Goal: Subscribe to service/newsletter

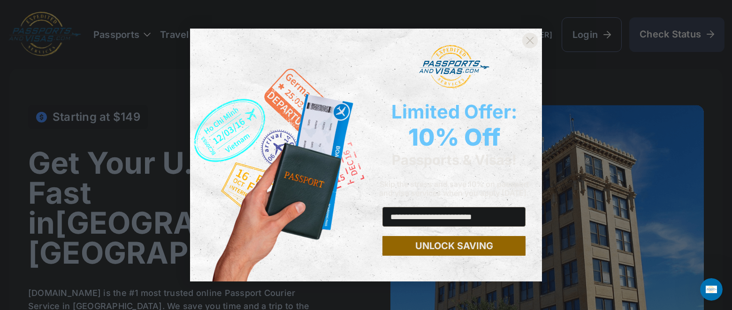
type input "**********"
click at [458, 246] on button "UNLOCK SAVING" at bounding box center [453, 246] width 143 height 20
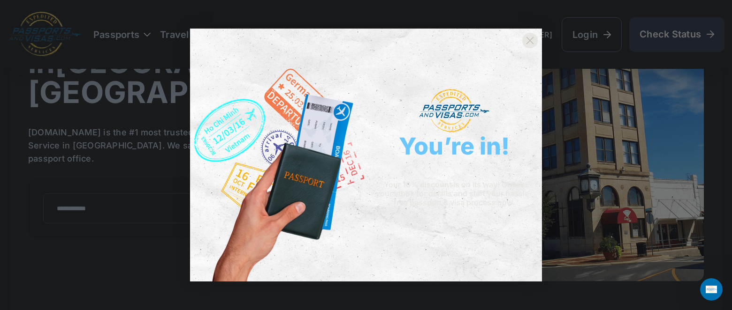
scroll to position [161, 0]
click at [444, 109] on img "POPUP Form" at bounding box center [454, 111] width 70 height 44
click at [299, 168] on img "POPUP Form" at bounding box center [278, 155] width 176 height 253
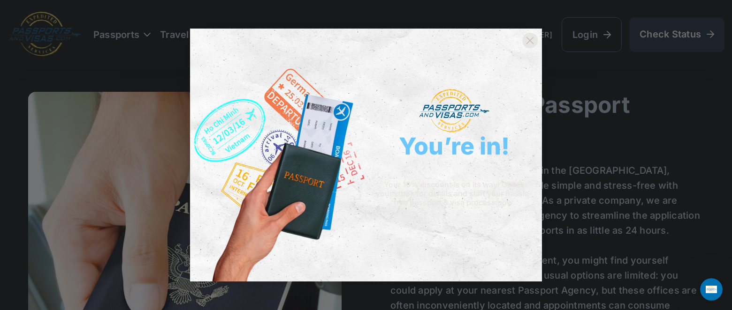
scroll to position [566, 0]
click at [566, 81] on div "Close dialog You’re in! Your 10% discount is on its way! Check your inbox for d…" at bounding box center [366, 155] width 732 height 310
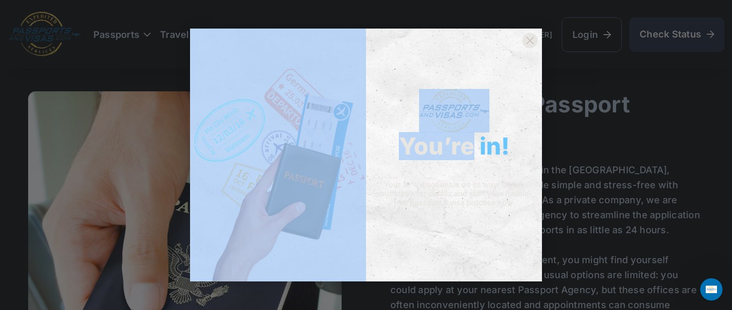
click at [566, 81] on div "Close dialog You’re in! Your 10% discount is on its way! Check your inbox for d…" at bounding box center [366, 155] width 732 height 310
click at [562, 75] on div "Close dialog You’re in! Your 10% discount is on its way! Check your inbox for d…" at bounding box center [366, 155] width 732 height 310
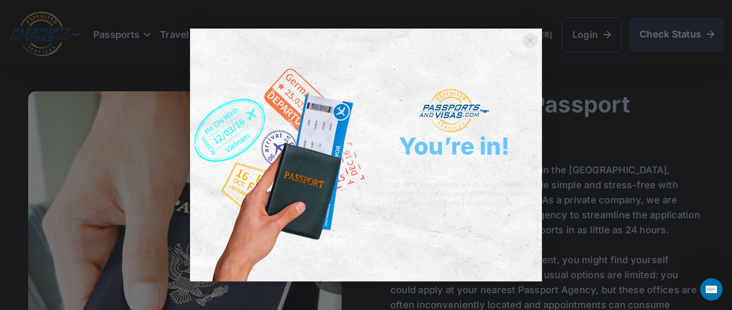
drag, startPoint x: 194, startPoint y: 28, endPoint x: 203, endPoint y: 30, distance: 9.2
click at [195, 29] on img "POPUP Form" at bounding box center [278, 155] width 176 height 253
click at [535, 30] on form "You’re in! Your 10% discount is on its way! Check your inbox for details and st…" at bounding box center [366, 155] width 352 height 253
click at [285, 8] on div "Close dialog You’re in! Your 10% discount is on its way! Check your inbox for d…" at bounding box center [366, 155] width 732 height 310
